Goal: Communication & Community: Answer question/provide support

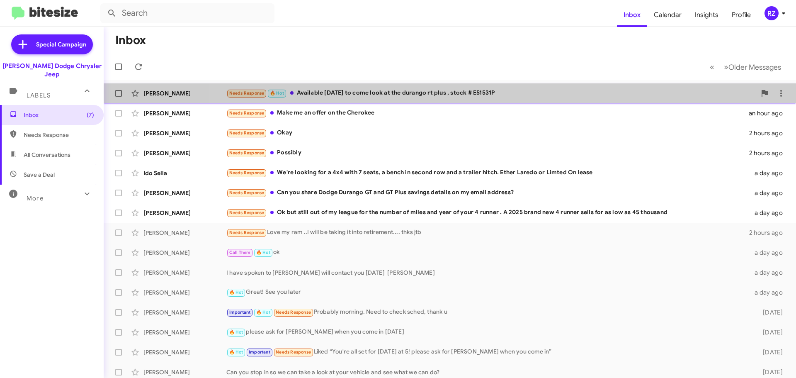
click at [509, 92] on div "Needs Response 🔥 Hot Available [DATE] to come look at the durango rt plus , sto…" at bounding box center [491, 93] width 530 height 10
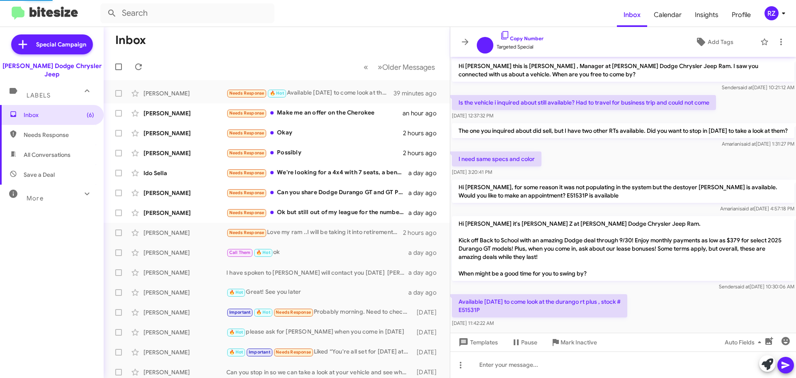
scroll to position [19, 0]
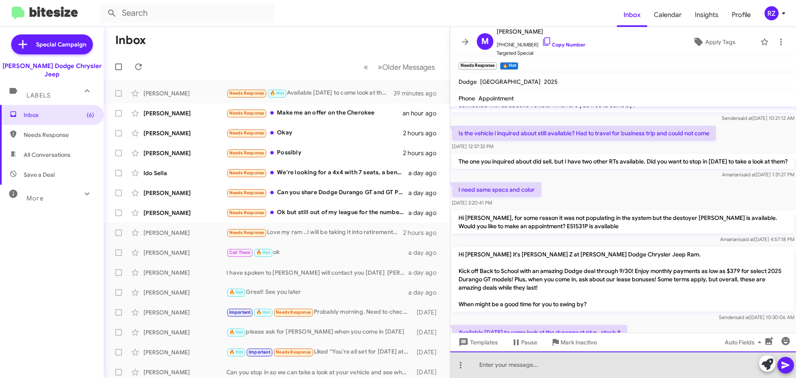
click at [499, 363] on div at bounding box center [623, 364] width 346 height 27
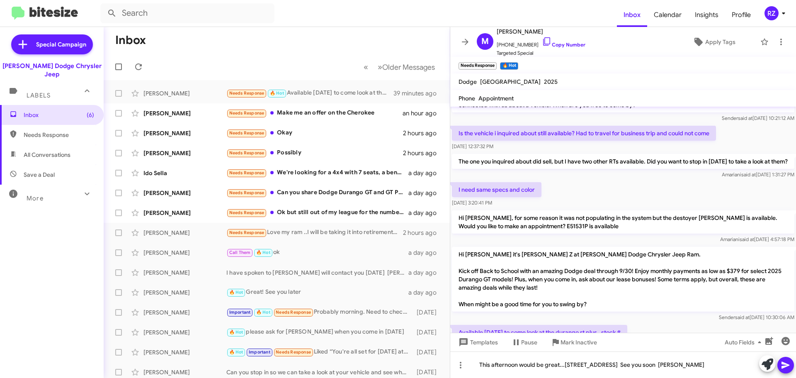
drag, startPoint x: 784, startPoint y: 362, endPoint x: 779, endPoint y: 355, distance: 9.0
click at [783, 361] on icon at bounding box center [786, 365] width 10 height 10
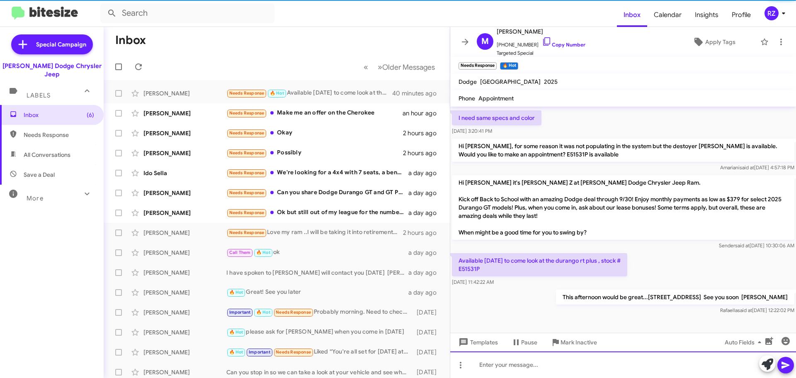
scroll to position [99, 0]
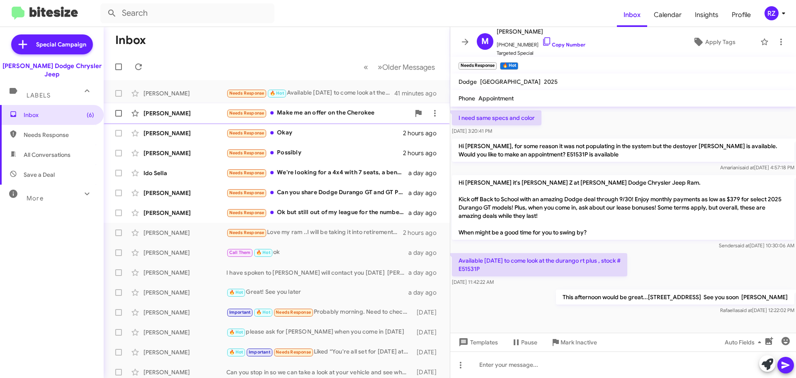
click at [380, 115] on div "Needs Response Make me an offer on the Cherokee" at bounding box center [318, 113] width 184 height 10
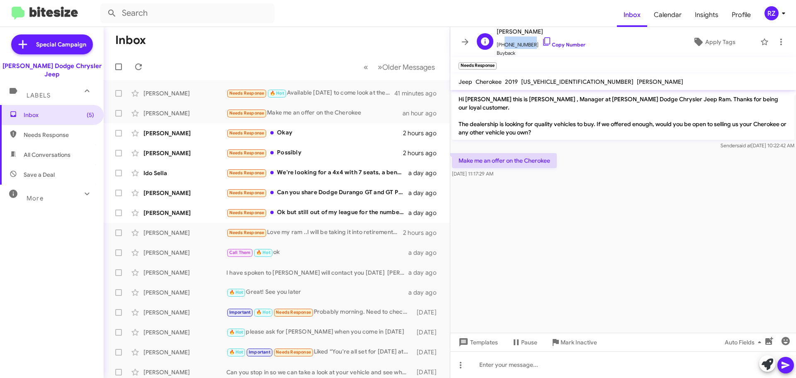
drag, startPoint x: 527, startPoint y: 43, endPoint x: 502, endPoint y: 48, distance: 26.2
click at [502, 48] on span "[PHONE_NUMBER] Copy Number" at bounding box center [541, 42] width 89 height 12
copy span "9738686933"
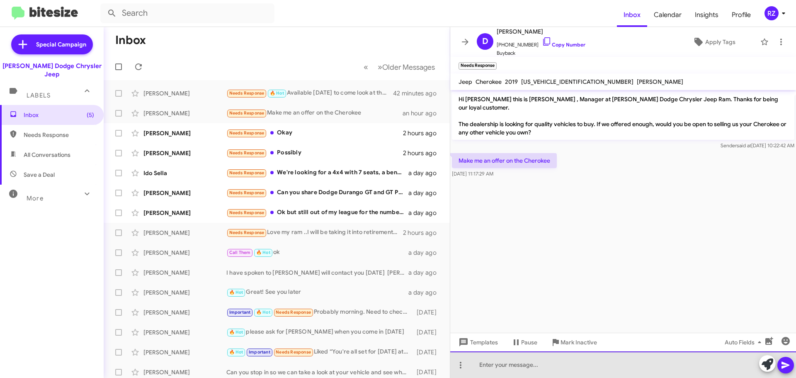
click at [504, 364] on div at bounding box center [623, 364] width 346 height 27
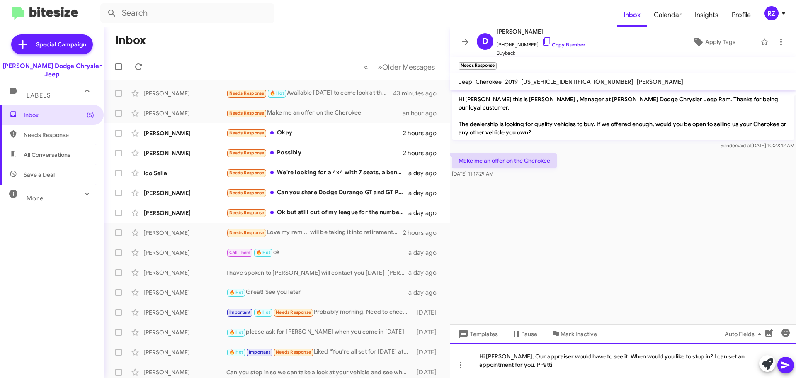
click at [505, 366] on div "Hi [PERSON_NAME], Our appraiser would have to see it. When would you like to st…" at bounding box center [623, 360] width 346 height 35
click at [780, 367] on button at bounding box center [785, 365] width 17 height 17
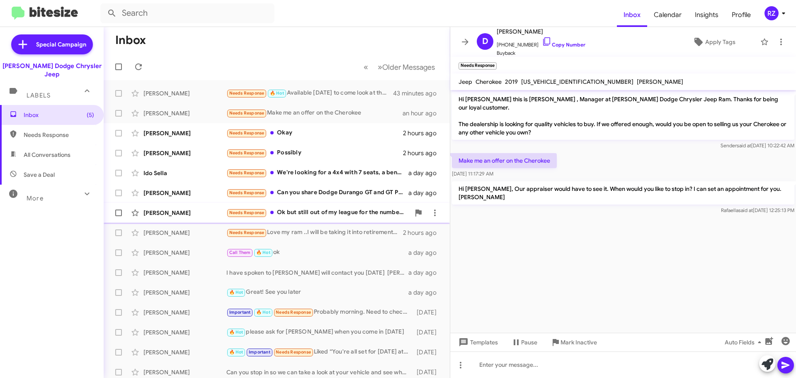
click at [343, 218] on div "[PERSON_NAME] Needs Response Ok but still out of my league for the number of mi…" at bounding box center [276, 212] width 333 height 17
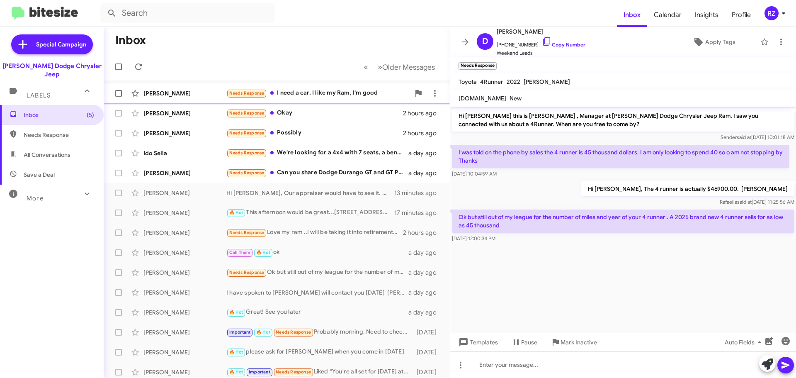
click at [305, 96] on div "Needs Response I need a car, I like my Ram, I'm good" at bounding box center [318, 93] width 184 height 10
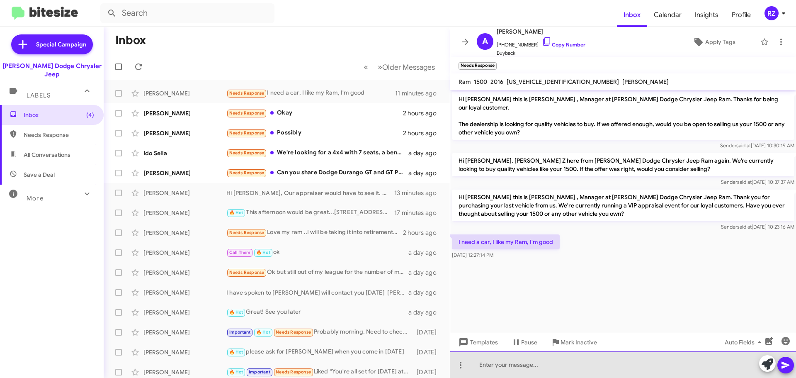
click at [479, 361] on div at bounding box center [623, 364] width 346 height 27
click at [526, 365] on div "Enjoy it See you nother day [PERSON_NAME]" at bounding box center [623, 364] width 346 height 27
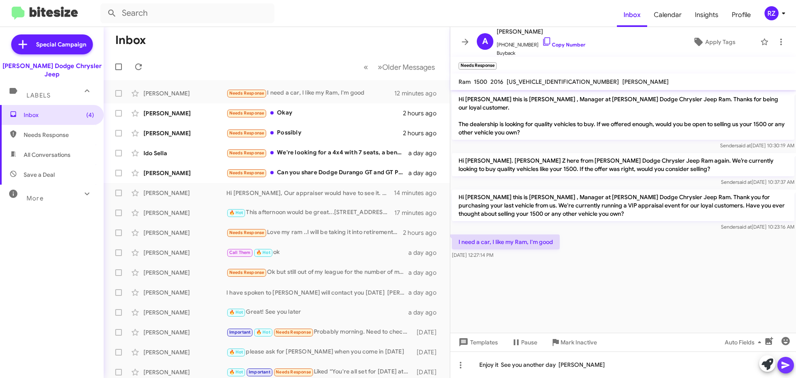
click at [789, 365] on icon at bounding box center [785, 364] width 8 height 7
click at [337, 174] on div "Needs Response Can you share Dodge Durango GT and GT Plus savings details on my…" at bounding box center [318, 173] width 184 height 10
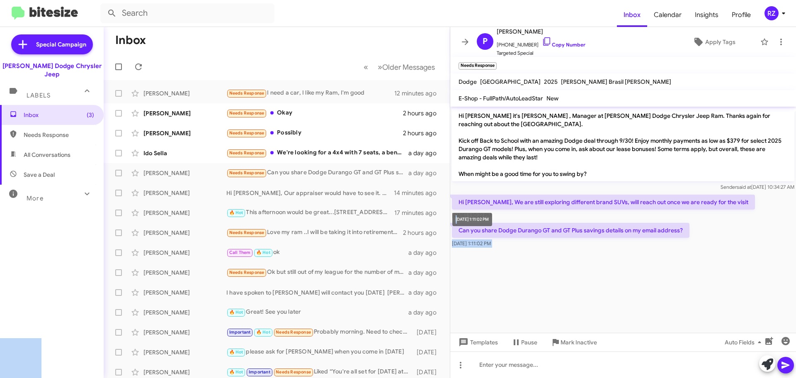
drag, startPoint x: 682, startPoint y: 220, endPoint x: 591, endPoint y: 274, distance: 106.1
click at [474, 219] on body "Inbox Calendar Insights Profile RZ Special Campaign [PERSON_NAME] Dodge Chrysle…" at bounding box center [398, 189] width 796 height 378
click at [592, 264] on cdk-virtual-scroll-viewport "Hi [PERSON_NAME] it's [PERSON_NAME] , Manager at [PERSON_NAME] Dodge Chrysler J…" at bounding box center [623, 220] width 346 height 226
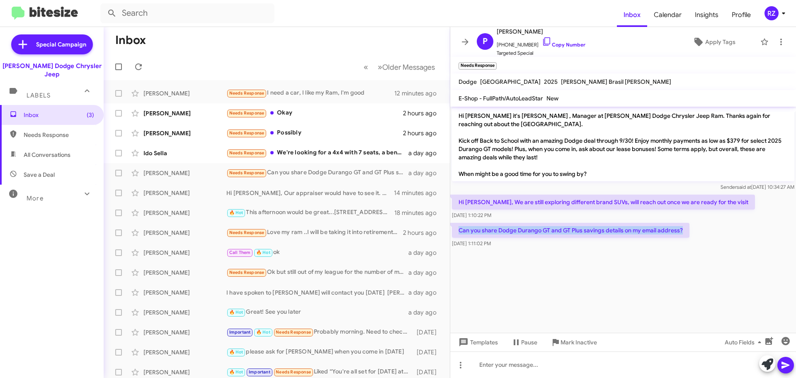
drag, startPoint x: 459, startPoint y: 219, endPoint x: 684, endPoint y: 219, distance: 224.3
click at [684, 223] on p "Can you share Dodge Durango GT and GT Plus savings details on my email address?" at bounding box center [571, 230] width 238 height 15
copy p "Can you share Dodge Durango GT and GT Plus savings details on my email address?"
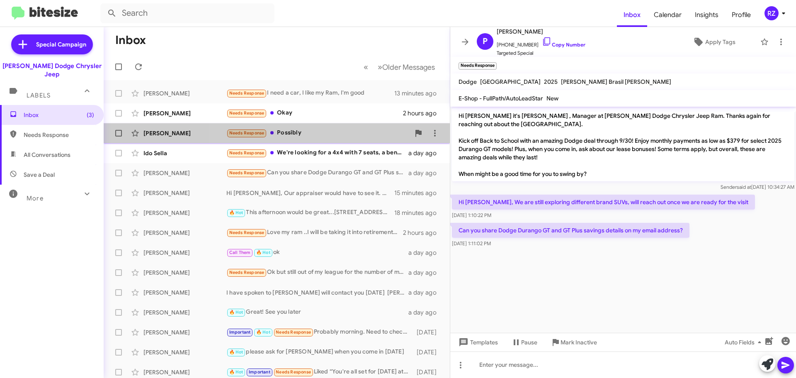
click at [320, 135] on div "Needs Response Possibly" at bounding box center [318, 133] width 184 height 10
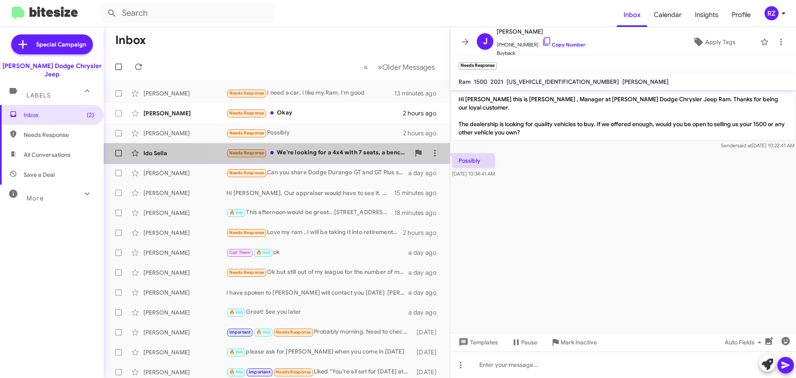
click at [325, 151] on div "Needs Response We're looking for a 4x4 with 7 seats, a bench in second row and …" at bounding box center [318, 153] width 184 height 10
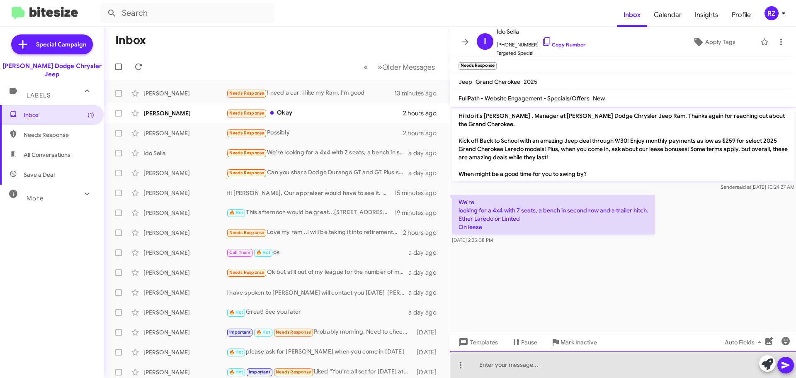
click at [488, 364] on div at bounding box center [623, 364] width 346 height 27
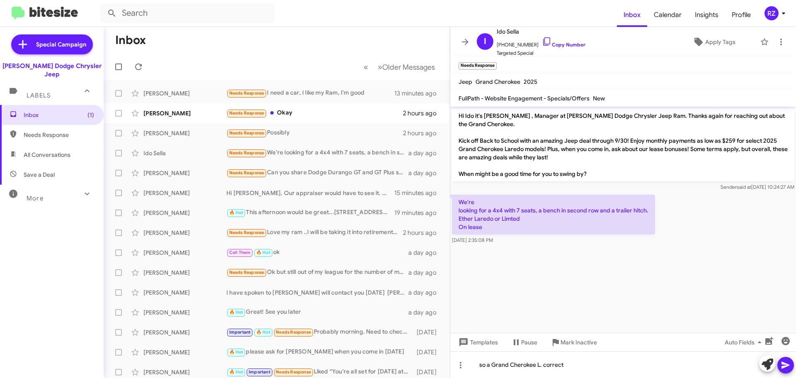
click at [790, 362] on icon at bounding box center [786, 365] width 10 height 10
drag, startPoint x: 527, startPoint y: 44, endPoint x: 500, endPoint y: 43, distance: 26.6
click at [500, 43] on span "[PHONE_NUMBER] Copy Number" at bounding box center [541, 42] width 89 height 12
copy span "9174491892"
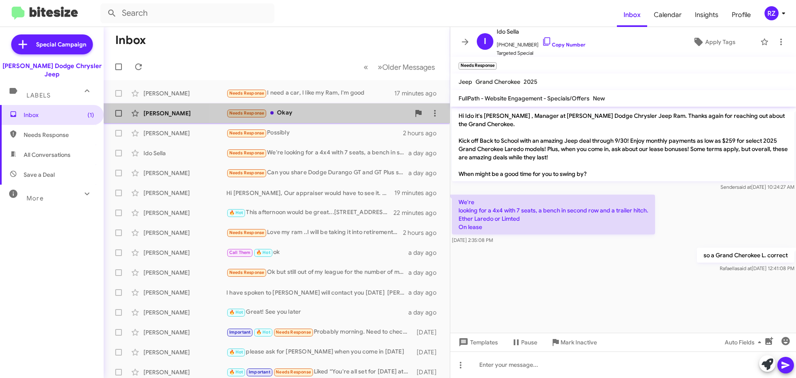
click at [327, 112] on div "Needs Response Okay" at bounding box center [318, 113] width 184 height 10
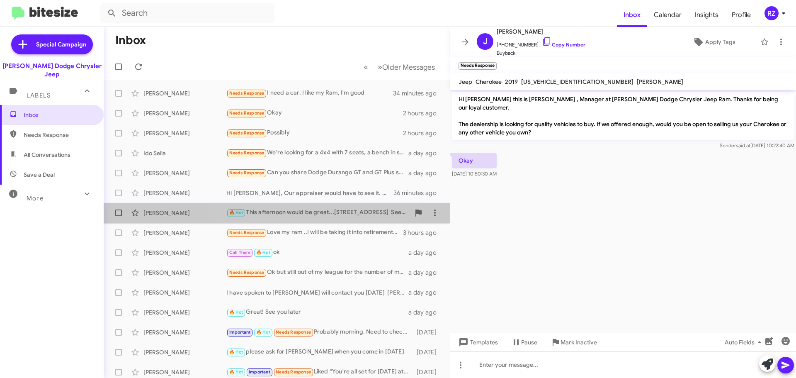
click at [279, 213] on div "🔥 Hot This afternoon would be great...[STREET_ADDRESS] 10 [GEOGRAPHIC_DATA] See…" at bounding box center [318, 213] width 184 height 10
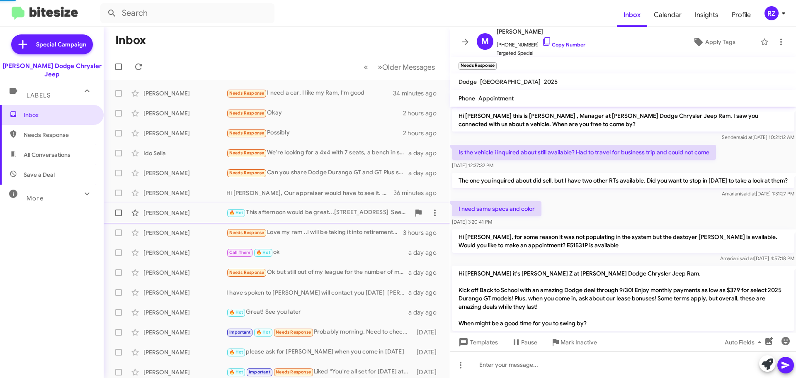
scroll to position [99, 0]
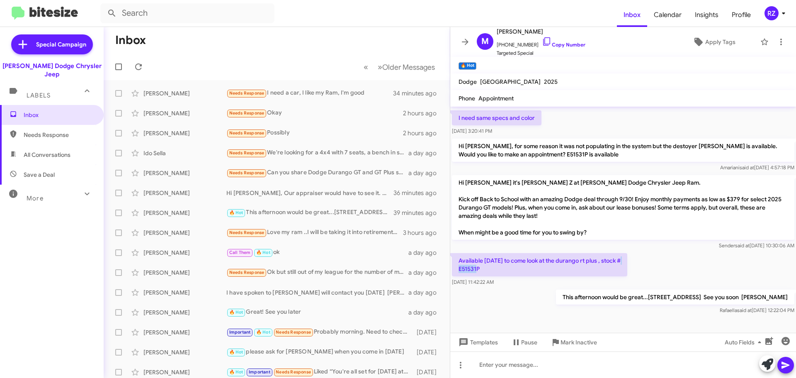
drag, startPoint x: 480, startPoint y: 268, endPoint x: 452, endPoint y: 269, distance: 27.4
click at [452, 269] on p "Available [DATE] to come look at the durango rt plus , stock # E51531P" at bounding box center [539, 264] width 175 height 23
copy p "E51531P"
